Goal: Information Seeking & Learning: Understand process/instructions

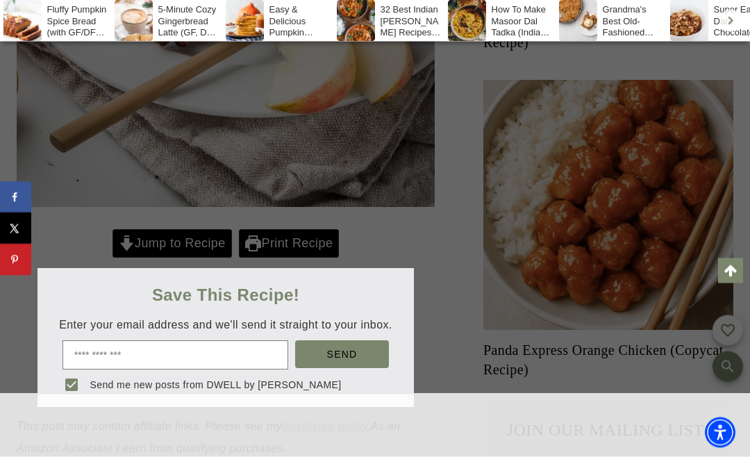
scroll to position [883, 0]
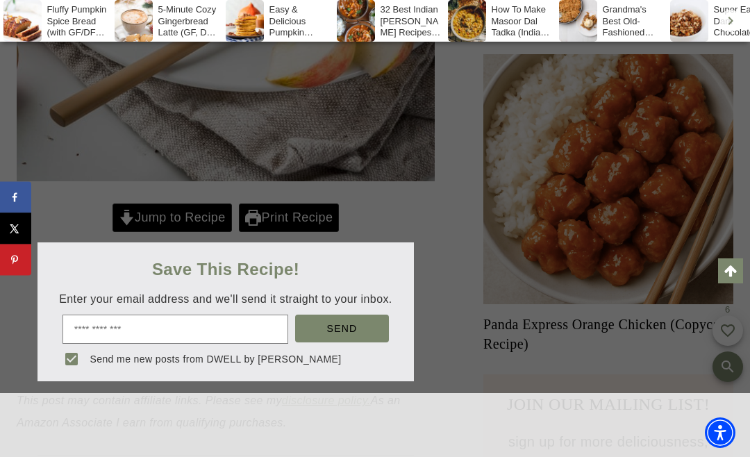
click at [169, 181] on div at bounding box center [375, 228] width 750 height 457
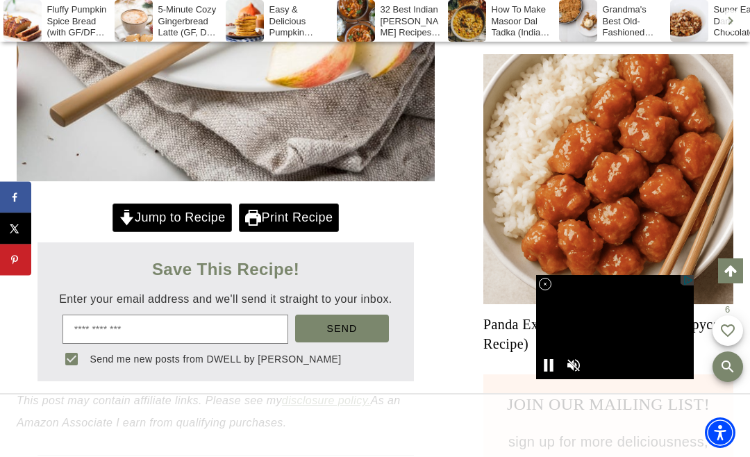
click at [173, 203] on link "Jump to Recipe" at bounding box center [171, 217] width 119 height 28
